Goal: Task Accomplishment & Management: Use online tool/utility

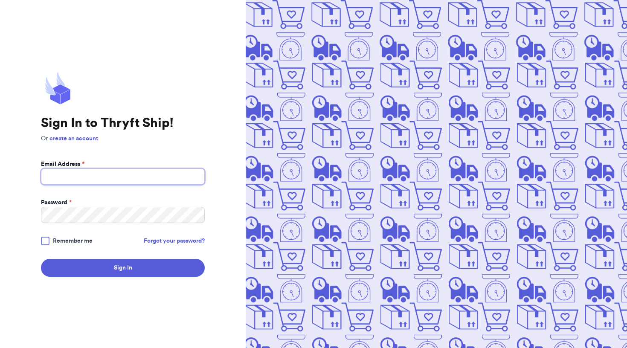
type input "[EMAIL_ADDRESS][DOMAIN_NAME]"
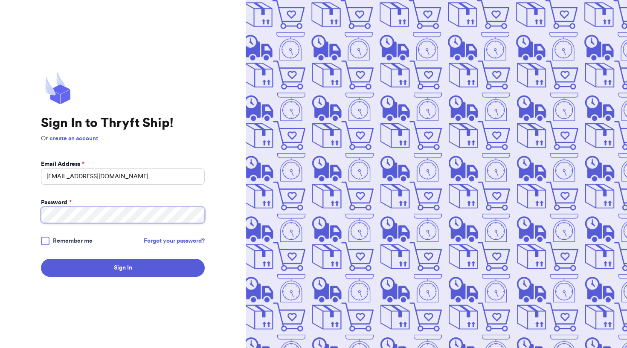
click at [123, 268] on button "Sign In" at bounding box center [123, 268] width 164 height 18
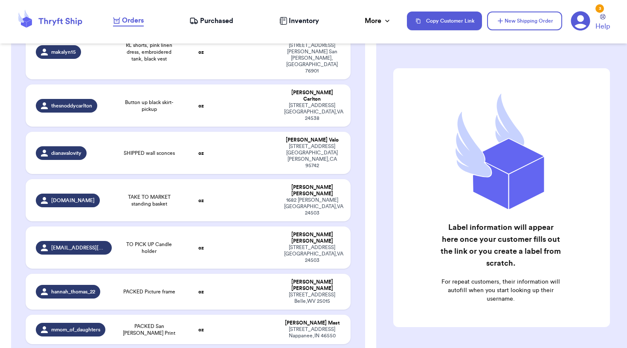
scroll to position [144, 0]
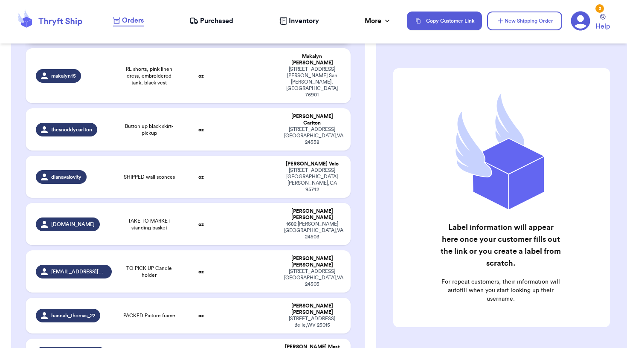
click at [221, 43] on td at bounding box center [250, 22] width 58 height 42
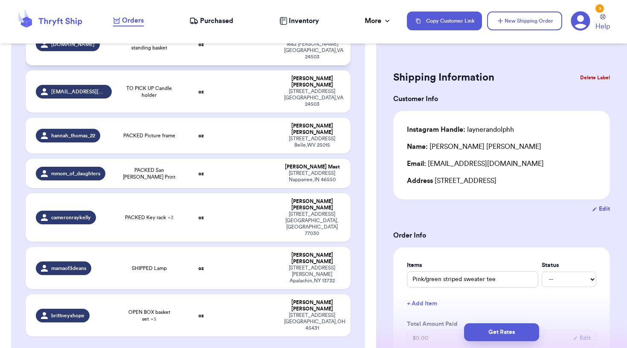
scroll to position [327, 0]
click at [122, 51] on span "TAKE TO MARKET standing basket" at bounding box center [149, 44] width 55 height 14
type input "TAKE TO MARKET standing basket"
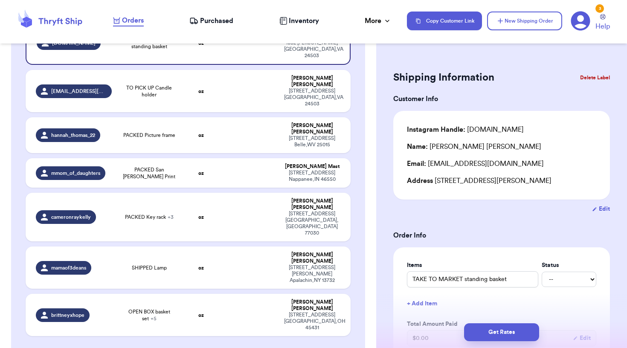
click at [587, 77] on button "Delete Label" at bounding box center [595, 77] width 37 height 19
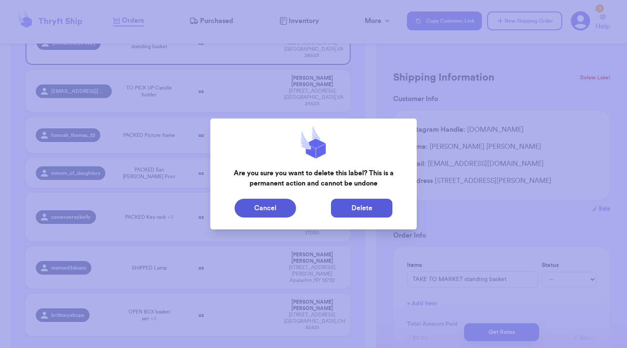
click at [370, 215] on button "Delete" at bounding box center [361, 208] width 61 height 19
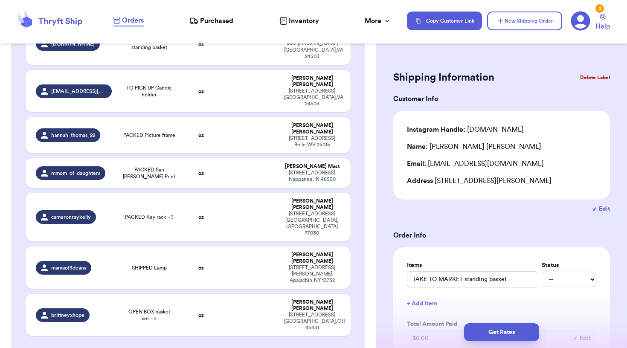
type input "Pink/green striped sweater tee"
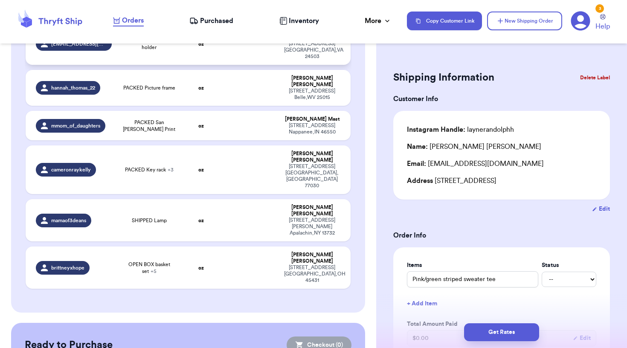
click at [122, 51] on span "TO PICK UP Candle holder" at bounding box center [149, 44] width 55 height 14
type input "TO PICK UP Candle holder"
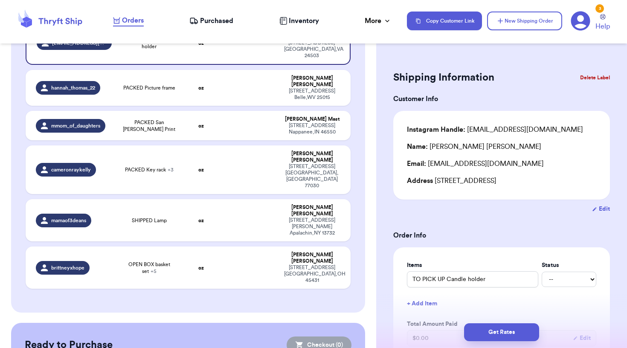
click at [599, 76] on button "Delete Label" at bounding box center [595, 77] width 37 height 19
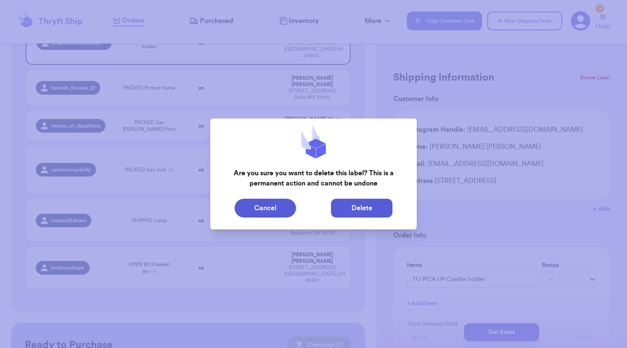
click at [370, 208] on button "Delete" at bounding box center [361, 208] width 61 height 19
type input "Pink/green striped sweater tee"
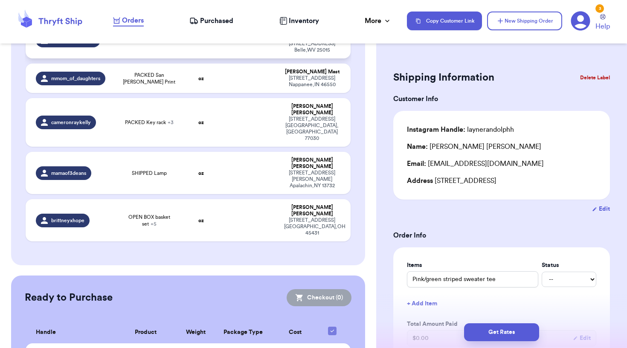
click at [41, 58] on td "hannah_thomas_22" at bounding box center [71, 41] width 91 height 36
type input "PACKED Picture frame"
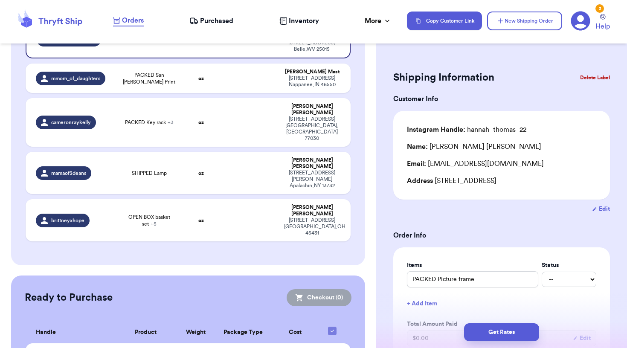
click at [605, 79] on button "Delete Label" at bounding box center [595, 77] width 37 height 19
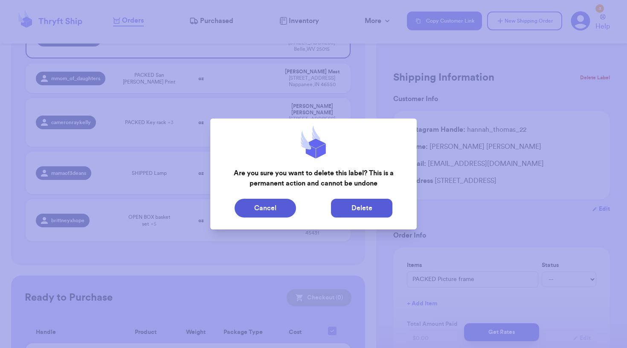
click at [380, 202] on button "Delete" at bounding box center [361, 208] width 61 height 19
type input "Pink/green striped sweater tee"
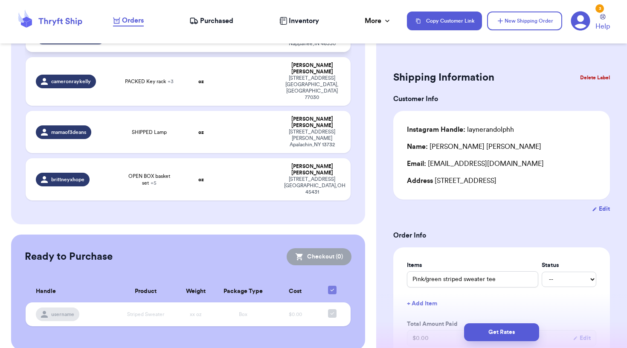
click at [122, 44] on span "PACKED San [PERSON_NAME] Print" at bounding box center [149, 38] width 55 height 14
type input "PACKED San [PERSON_NAME] Print"
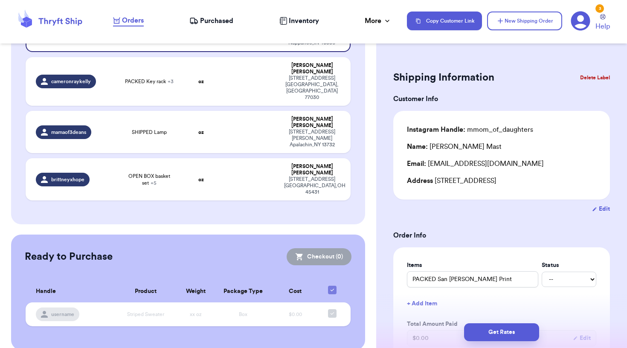
click at [607, 76] on button "Delete Label" at bounding box center [595, 77] width 37 height 19
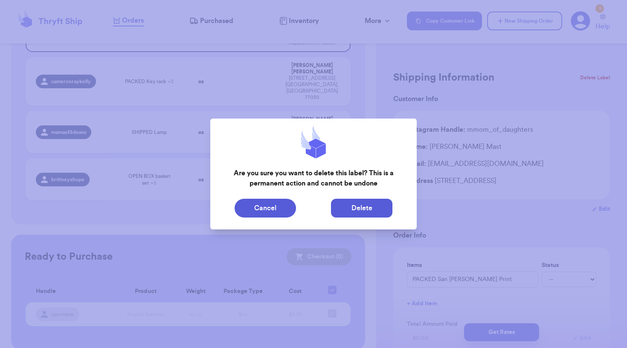
click at [364, 213] on button "Delete" at bounding box center [361, 208] width 61 height 19
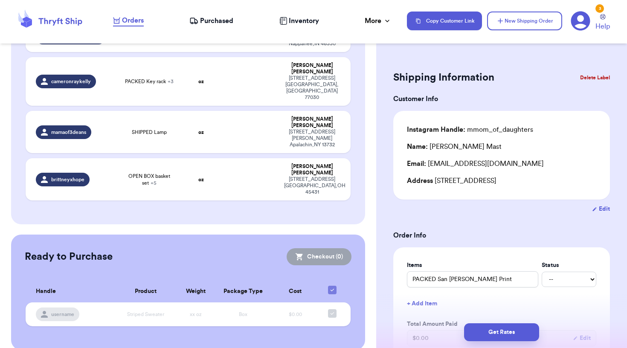
type input "Pink/green striped sweater tee"
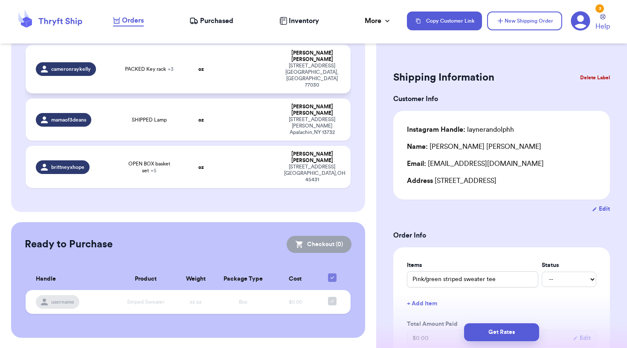
click at [125, 73] on span "PACKED Key rack + 3" at bounding box center [149, 69] width 49 height 7
type input "PACKED Key rack"
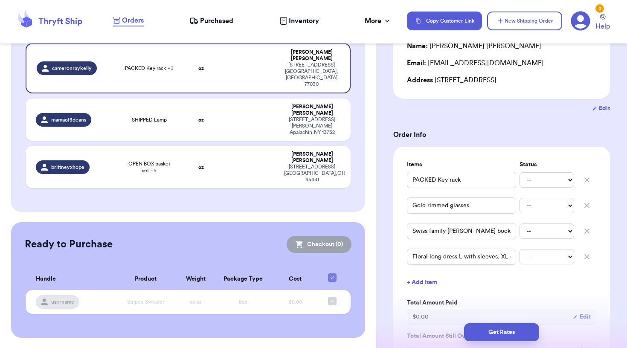
scroll to position [100, 0]
click at [583, 236] on icon "button" at bounding box center [587, 231] width 9 height 9
type input "Floral long dress L with sleeves, XL denim dress"
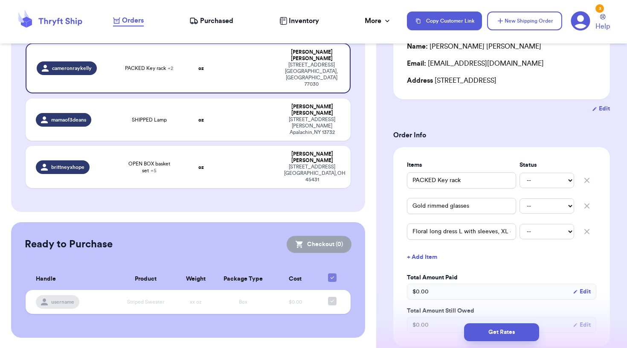
click at [585, 207] on icon "button" at bounding box center [587, 206] width 4 height 4
type input "Floral long dress L with sleeves, XL denim dress"
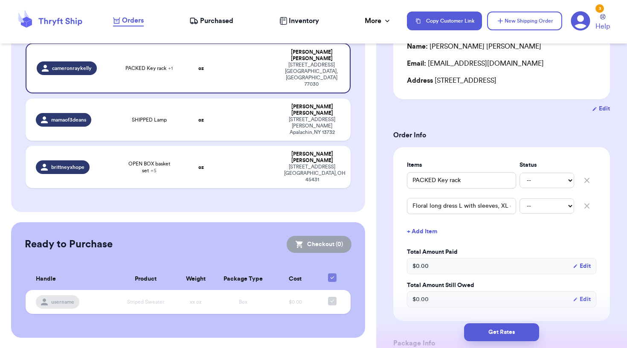
click at [583, 183] on icon "button" at bounding box center [587, 180] width 9 height 9
type input "Floral long dress L with sleeves, XL denim dress"
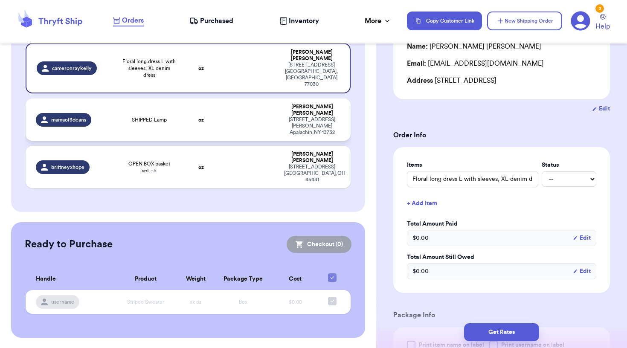
click at [182, 141] on td "oz" at bounding box center [201, 120] width 39 height 42
type input "SHIPPED Lamp"
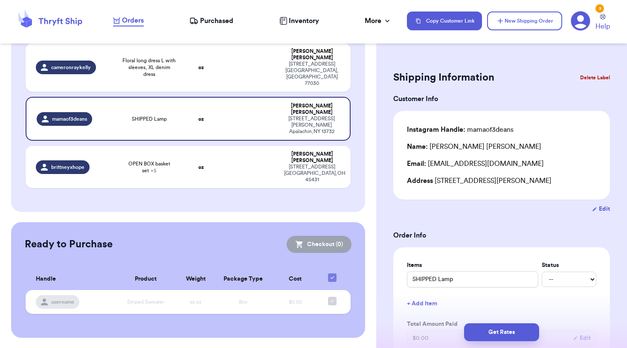
scroll to position [0, 0]
click at [592, 74] on button "Delete Label" at bounding box center [595, 77] width 37 height 19
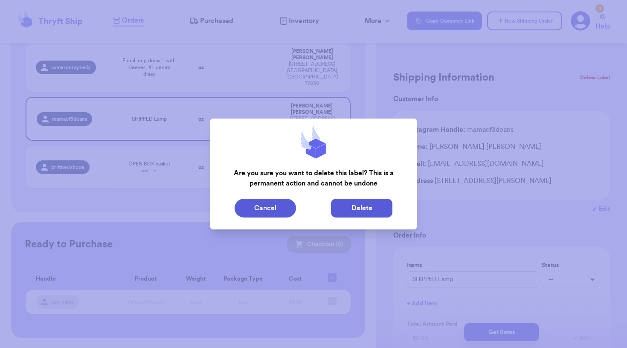
click at [370, 206] on button "Delete" at bounding box center [361, 208] width 61 height 19
type input "Pink/green striped sweater tee"
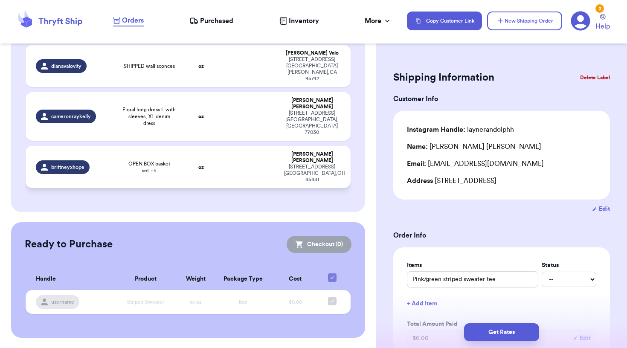
click at [198, 170] on strong "oz" at bounding box center [201, 167] width 6 height 5
type input "OPEN BOX basket set"
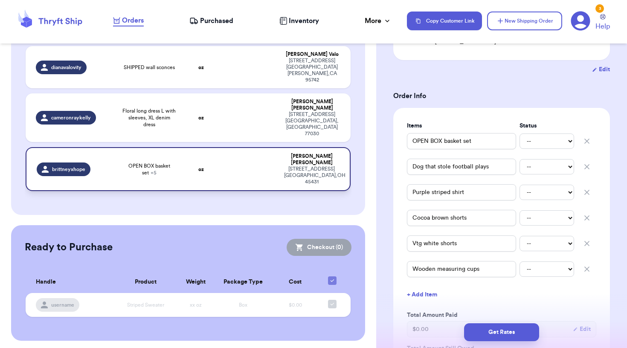
scroll to position [249, 0]
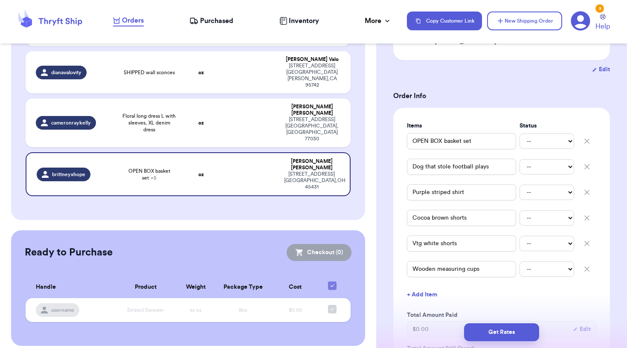
click at [66, 207] on table "Handle Product Weight Package Type Address laynerandolphh Pink/green striped sw…" at bounding box center [188, 39] width 327 height 336
click at [182, 93] on td "oz" at bounding box center [201, 72] width 39 height 42
type input "SHIPPED wall sconces"
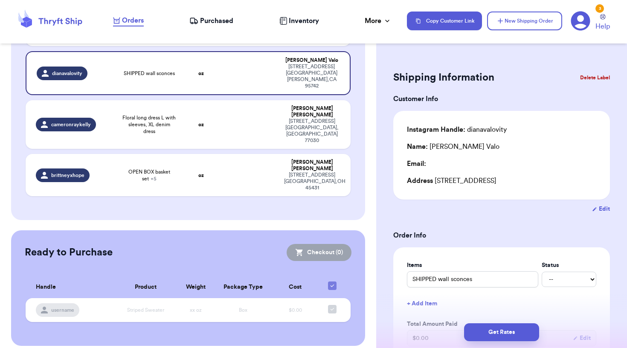
scroll to position [0, 0]
click at [583, 77] on button "Delete Label" at bounding box center [595, 77] width 37 height 19
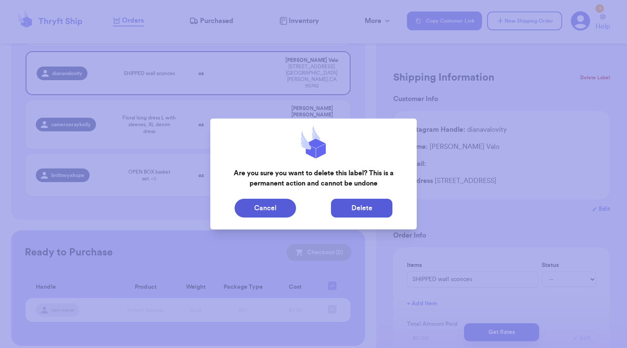
click at [347, 212] on button "Delete" at bounding box center [361, 208] width 61 height 19
type input "Pink/green striped sweater tee"
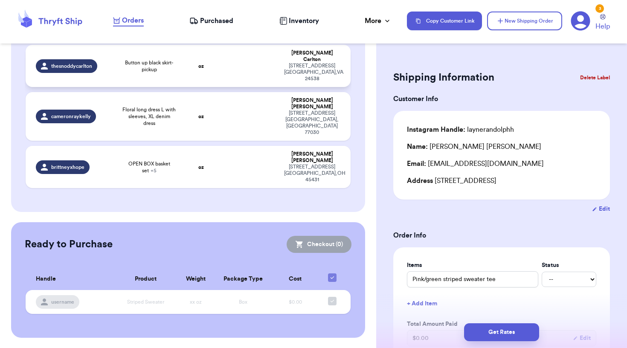
click at [182, 87] on td "oz" at bounding box center [201, 66] width 39 height 42
type input "Button up black skirt- pickup"
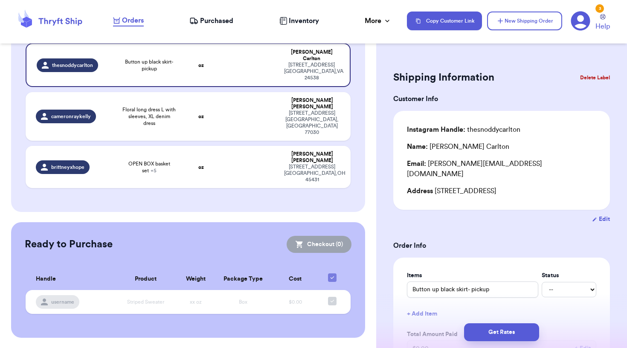
click at [578, 76] on button "Delete Label" at bounding box center [595, 77] width 37 height 19
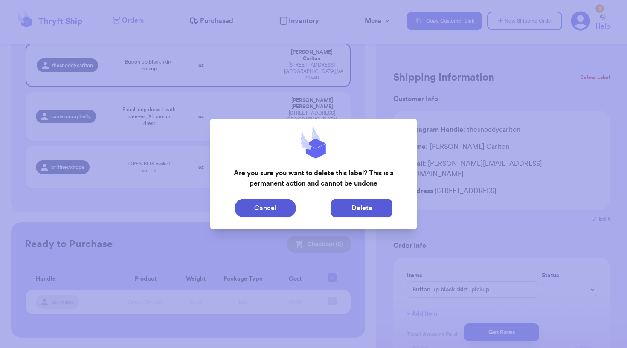
click at [347, 217] on button "Delete" at bounding box center [361, 208] width 61 height 19
type input "Pink/green striped sweater tee"
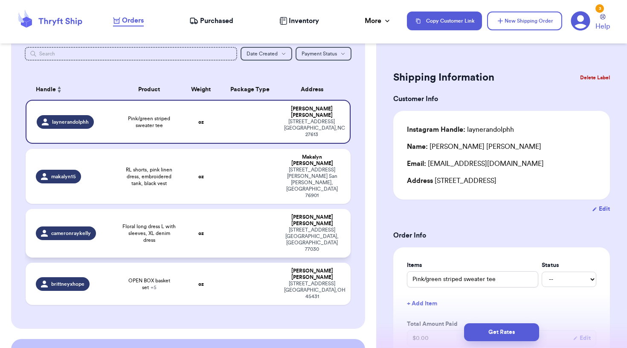
scroll to position [44, 0]
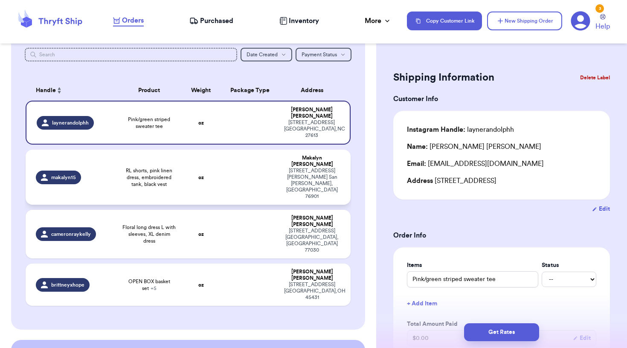
click at [122, 188] on span "RL shorts, pink linen dress, embroidered tank, black vest" at bounding box center [149, 177] width 55 height 20
type input "RL shorts, pink linen dress, embroidered tank, black vest"
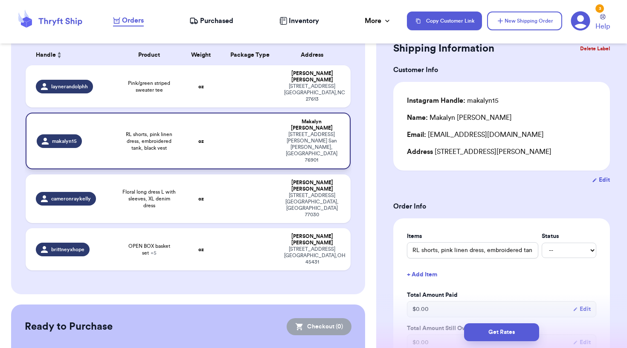
scroll to position [82, 0]
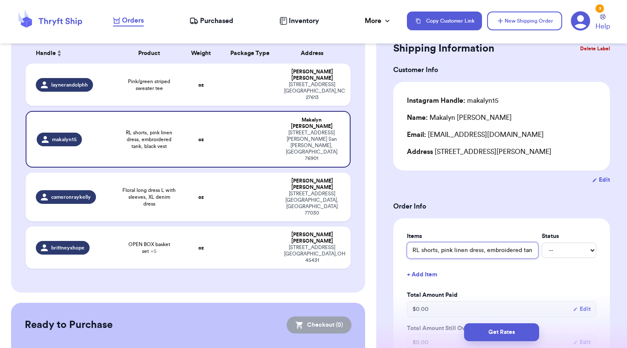
click at [484, 251] on input "RL shorts, pink linen dress, embroidered tank, black vest" at bounding box center [472, 250] width 131 height 16
click at [221, 222] on td at bounding box center [250, 197] width 58 height 49
type input "Floral long dress L with sleeves, XL denim dress"
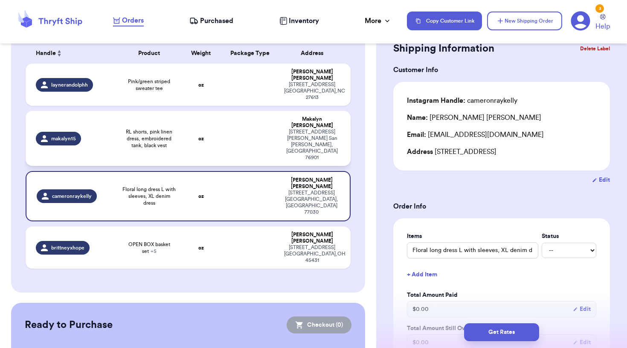
click at [122, 149] on span "RL shorts, pink linen dress, embroidered tank, black vest" at bounding box center [149, 138] width 55 height 20
type input "RL shorts, pink linen dress, embroidered tank, black vest"
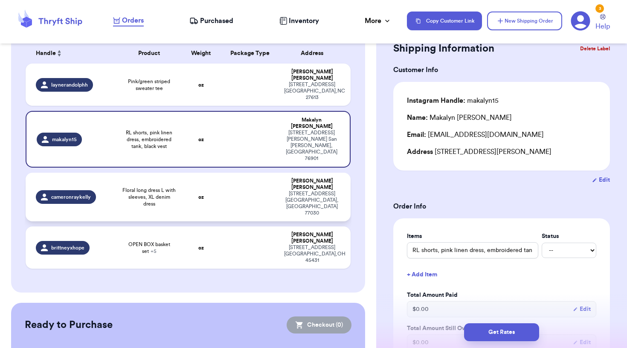
click at [198, 200] on strong "oz" at bounding box center [201, 197] width 6 height 5
type input "Floral long dress L with sleeves, XL denim dress"
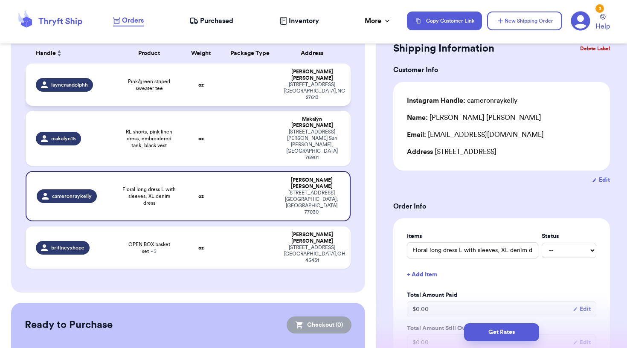
click at [182, 106] on td "oz" at bounding box center [201, 85] width 39 height 42
type input "Pink/green striped sweater tee"
